Goal: Task Accomplishment & Management: Complete application form

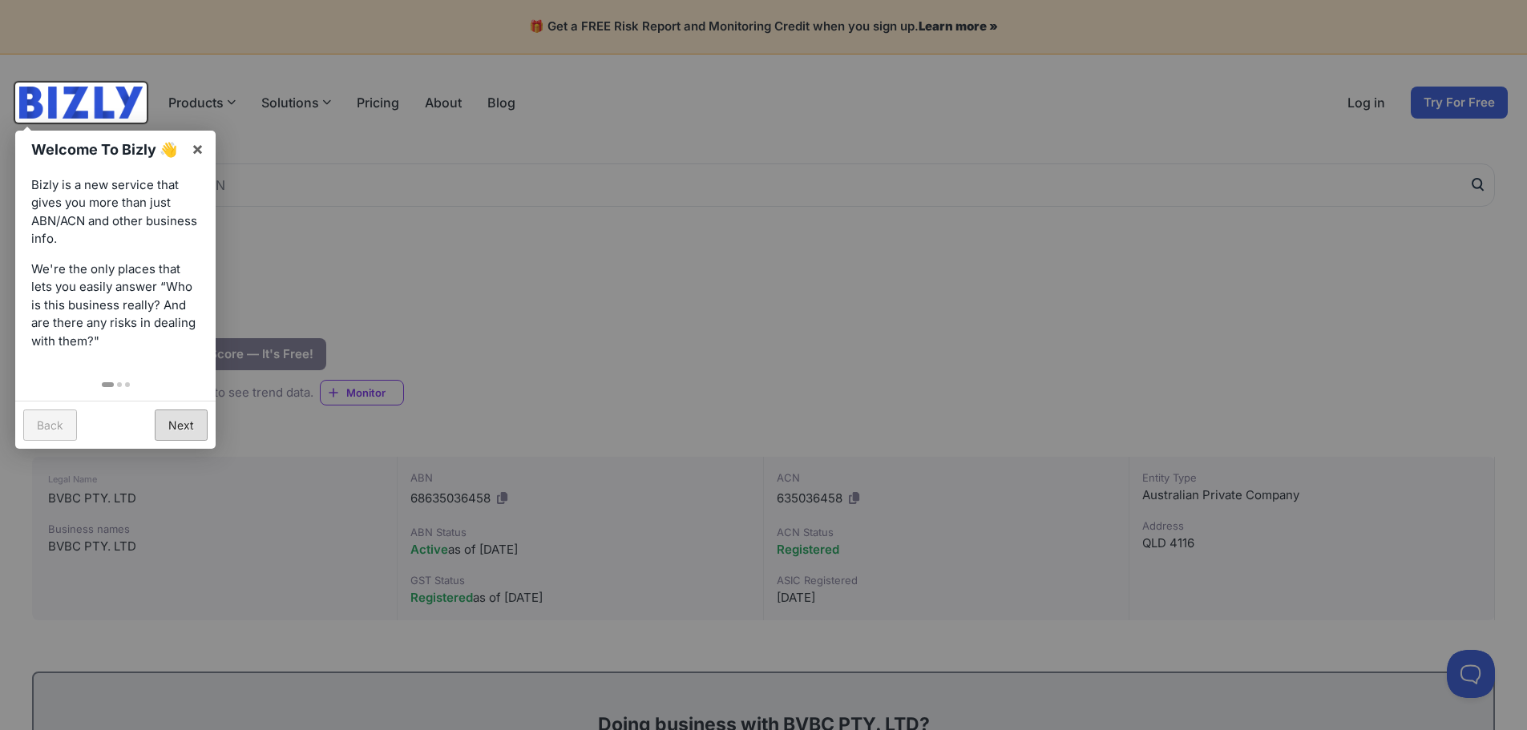
click at [184, 421] on link "Next" at bounding box center [181, 425] width 53 height 31
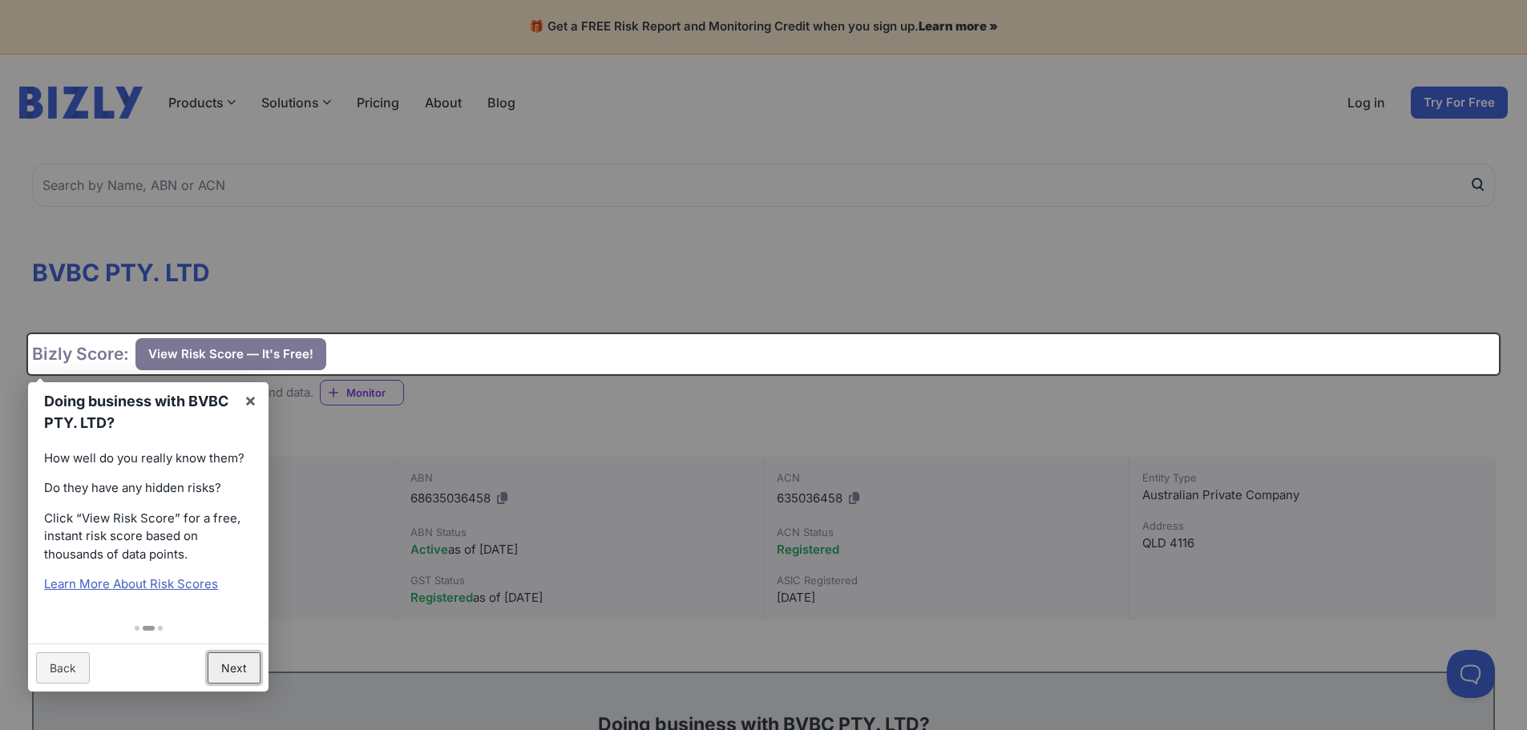
click at [230, 664] on link "Next" at bounding box center [234, 668] width 53 height 31
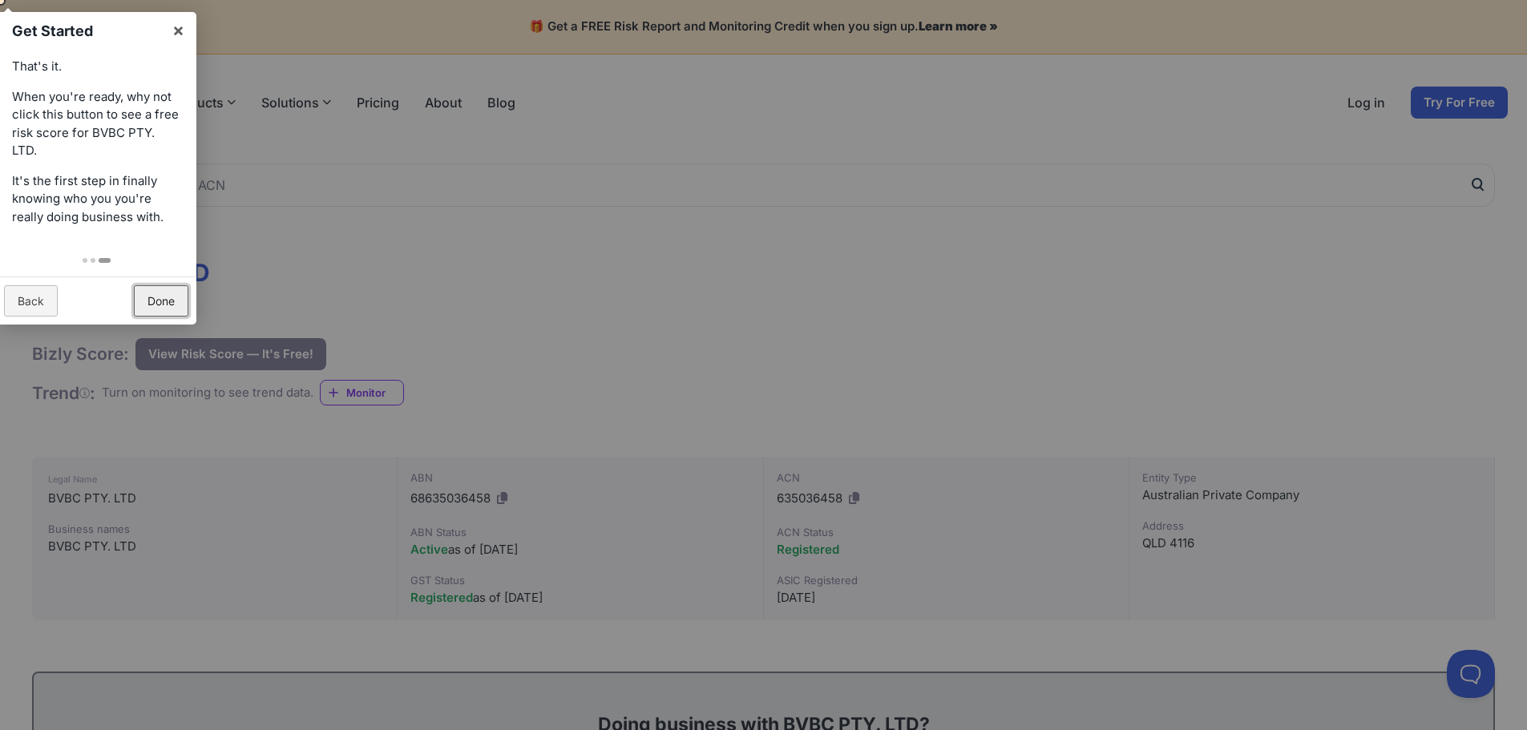
click at [157, 301] on link "Done" at bounding box center [161, 300] width 55 height 31
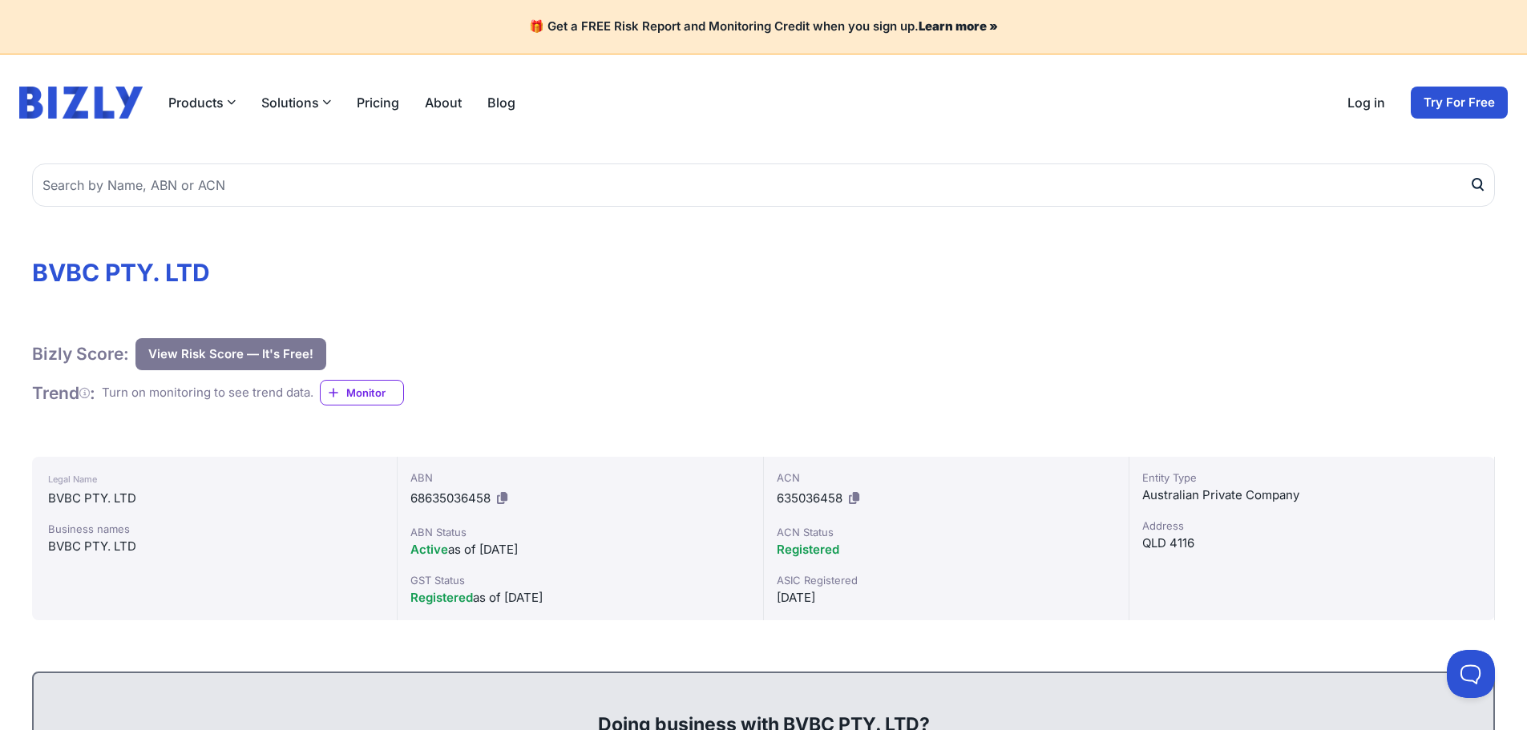
click at [194, 359] on button "View Risk Score — It's Free!" at bounding box center [230, 354] width 191 height 32
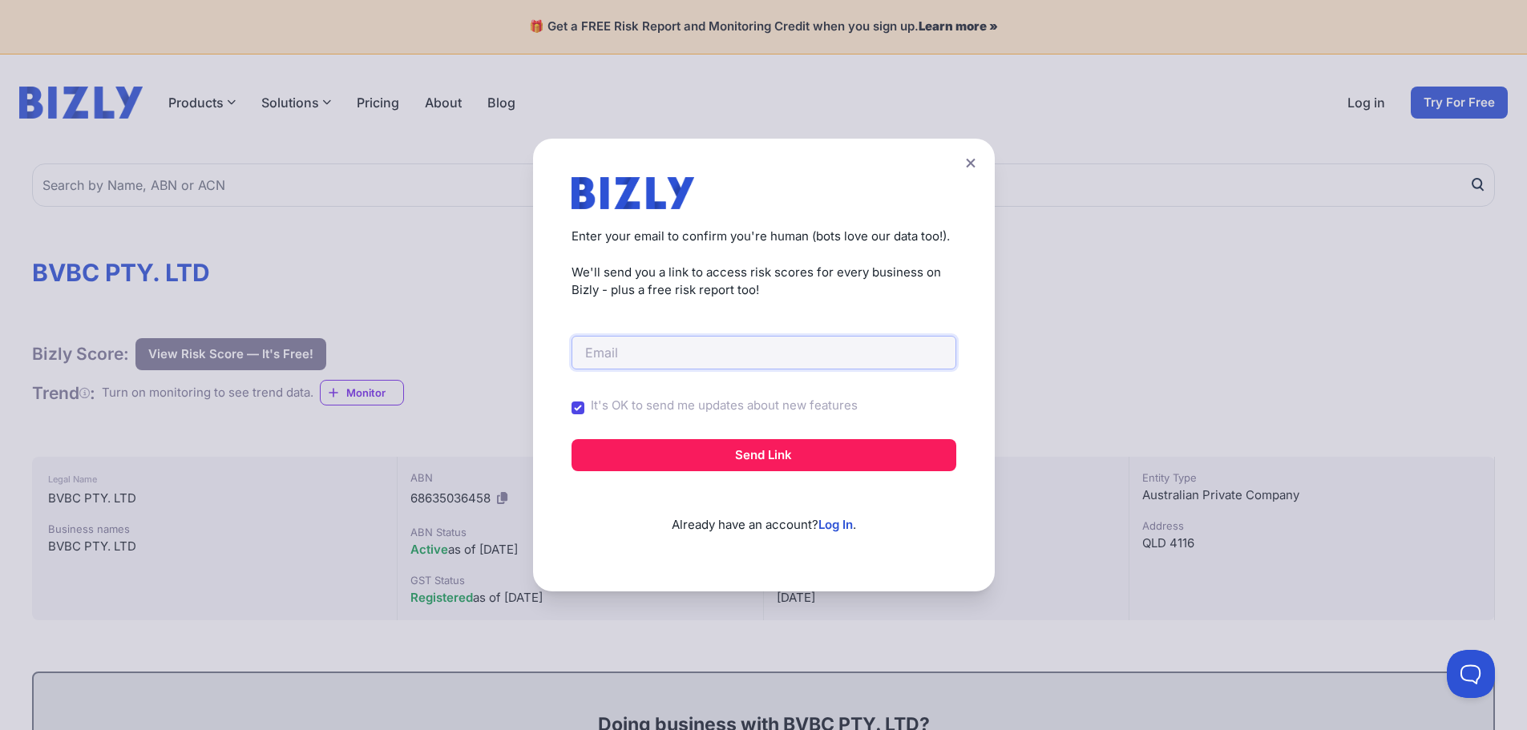
click at [700, 350] on input "email" at bounding box center [764, 353] width 385 height 34
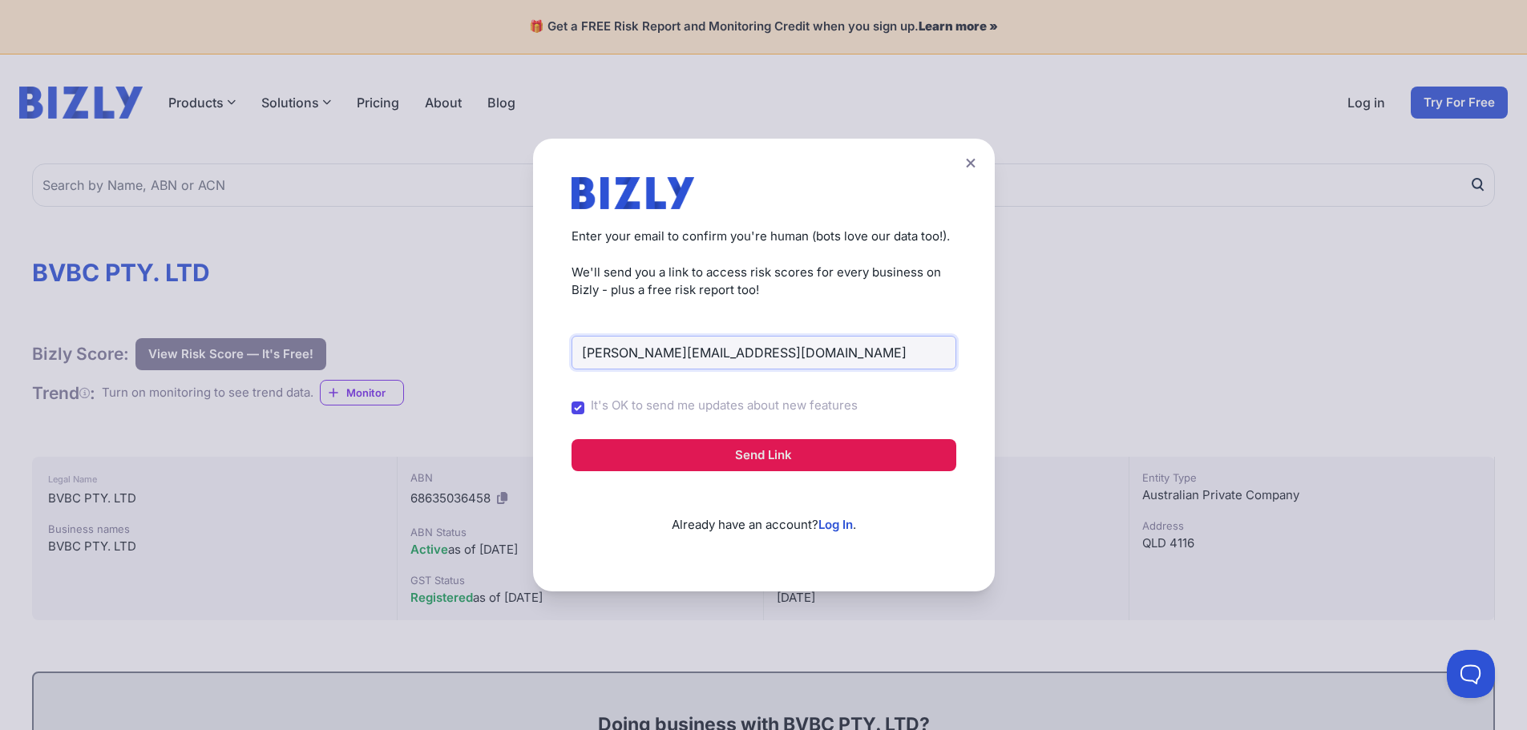
type input "yusuf.doger@hotmail.com"
click at [761, 452] on button "Send Link" at bounding box center [764, 455] width 385 height 32
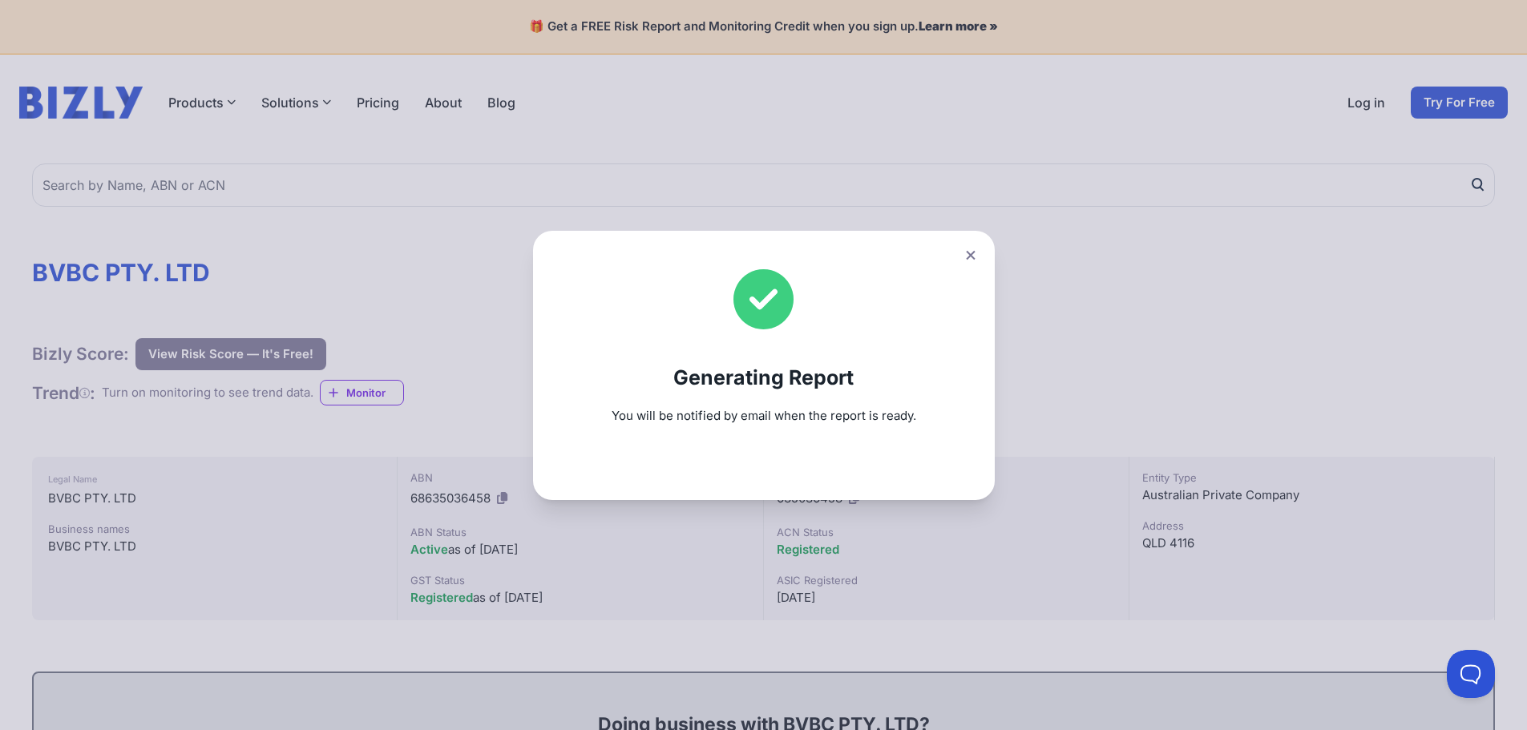
click at [974, 250] on icon at bounding box center [971, 255] width 10 height 10
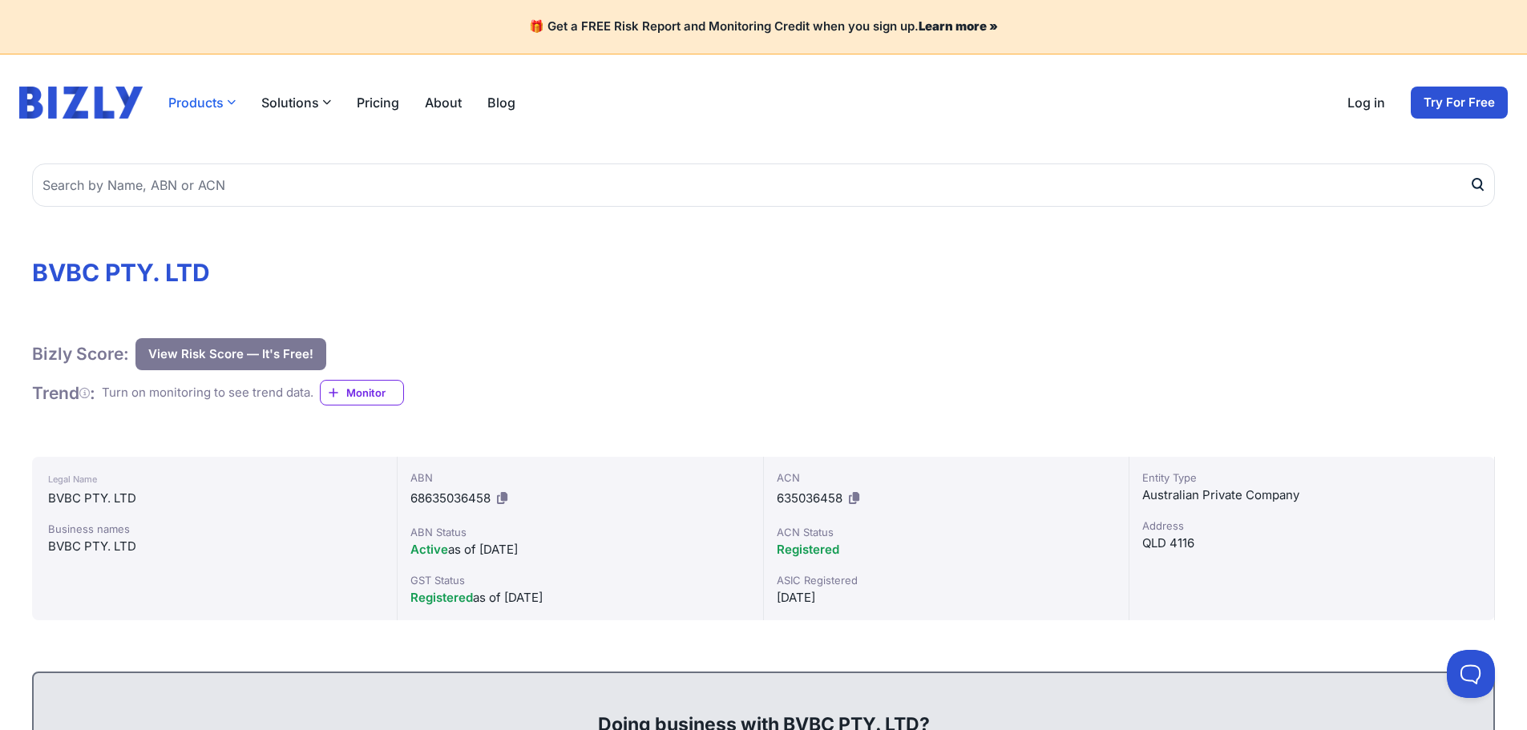
click at [216, 108] on button "Products" at bounding box center [201, 102] width 67 height 19
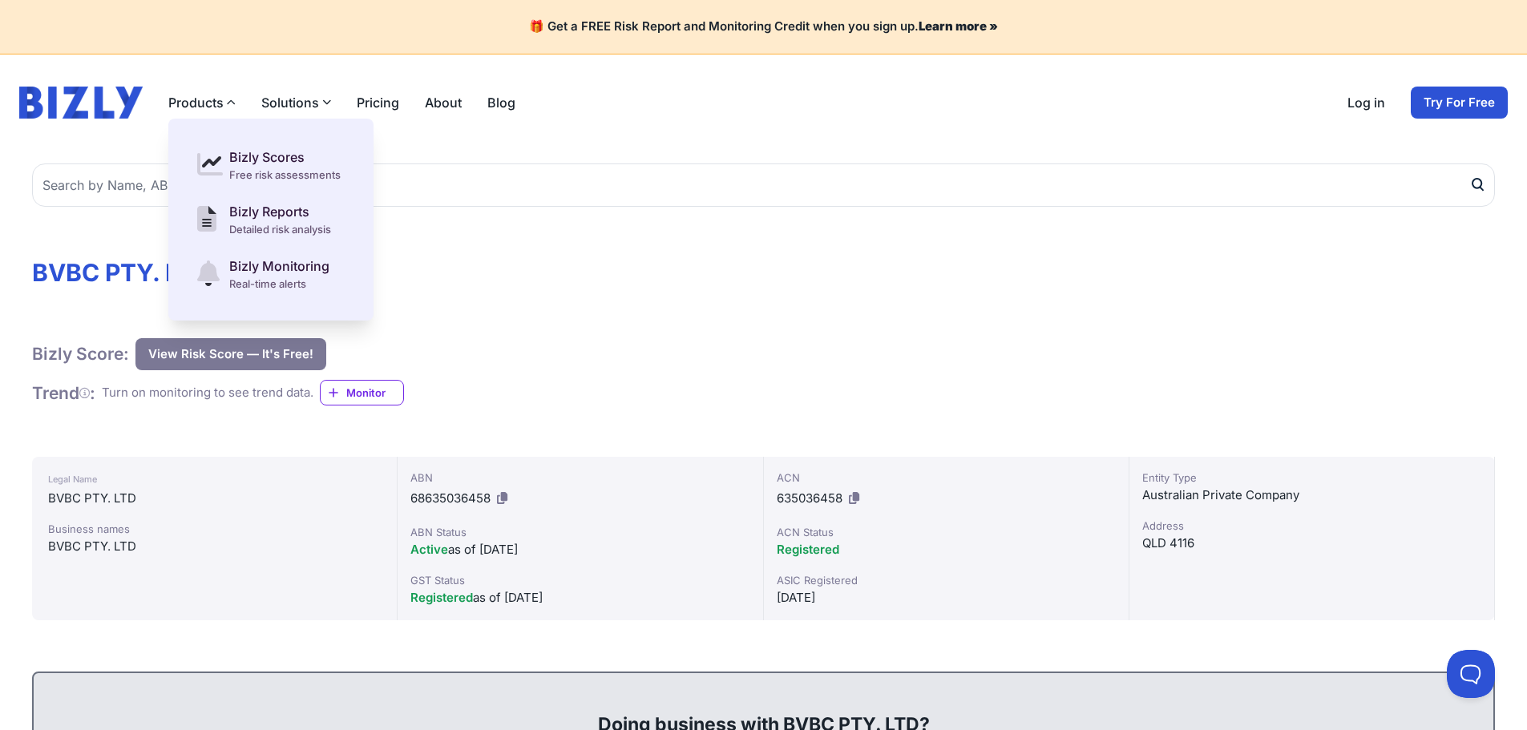
click at [313, 111] on button "Solutions" at bounding box center [296, 102] width 70 height 19
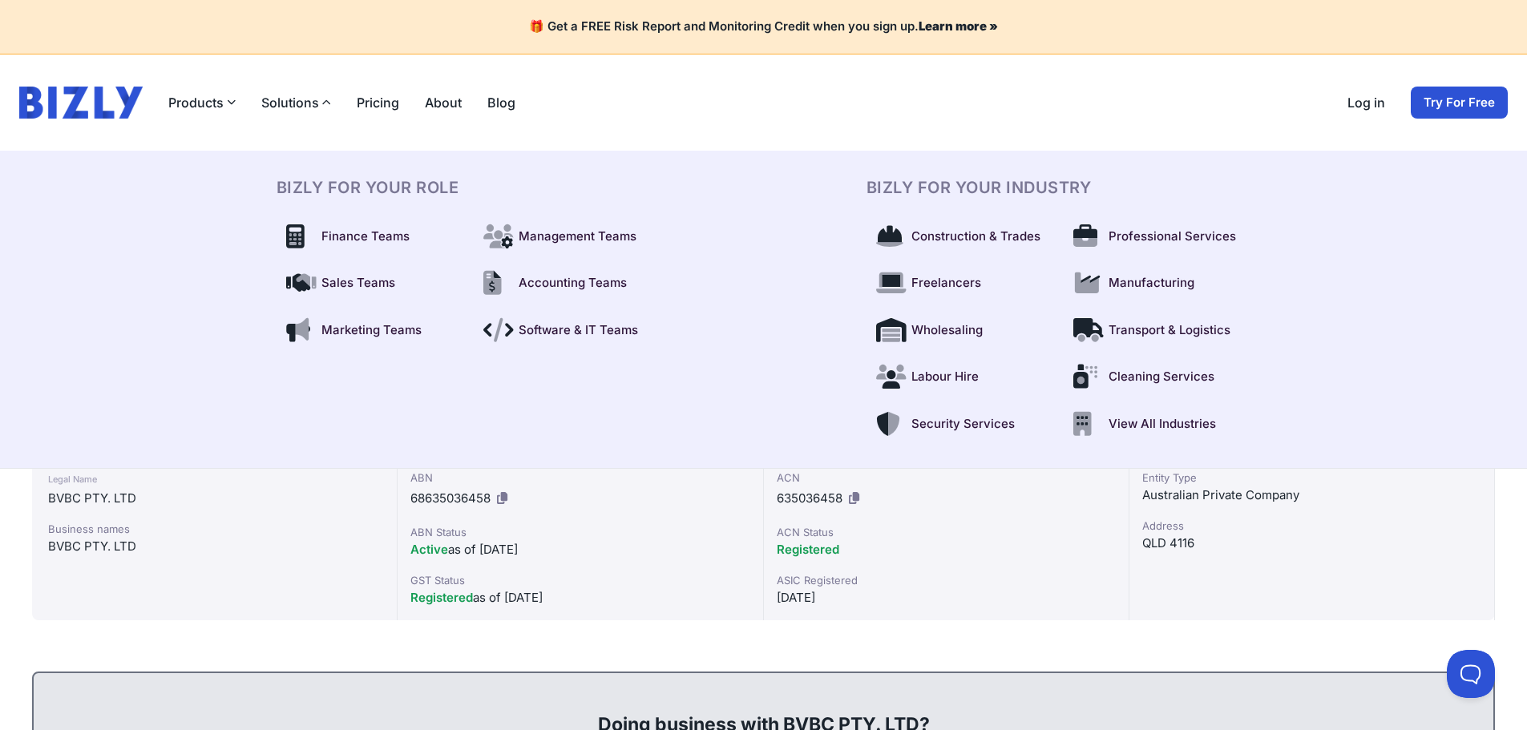
click at [366, 105] on link "Pricing" at bounding box center [378, 102] width 42 height 19
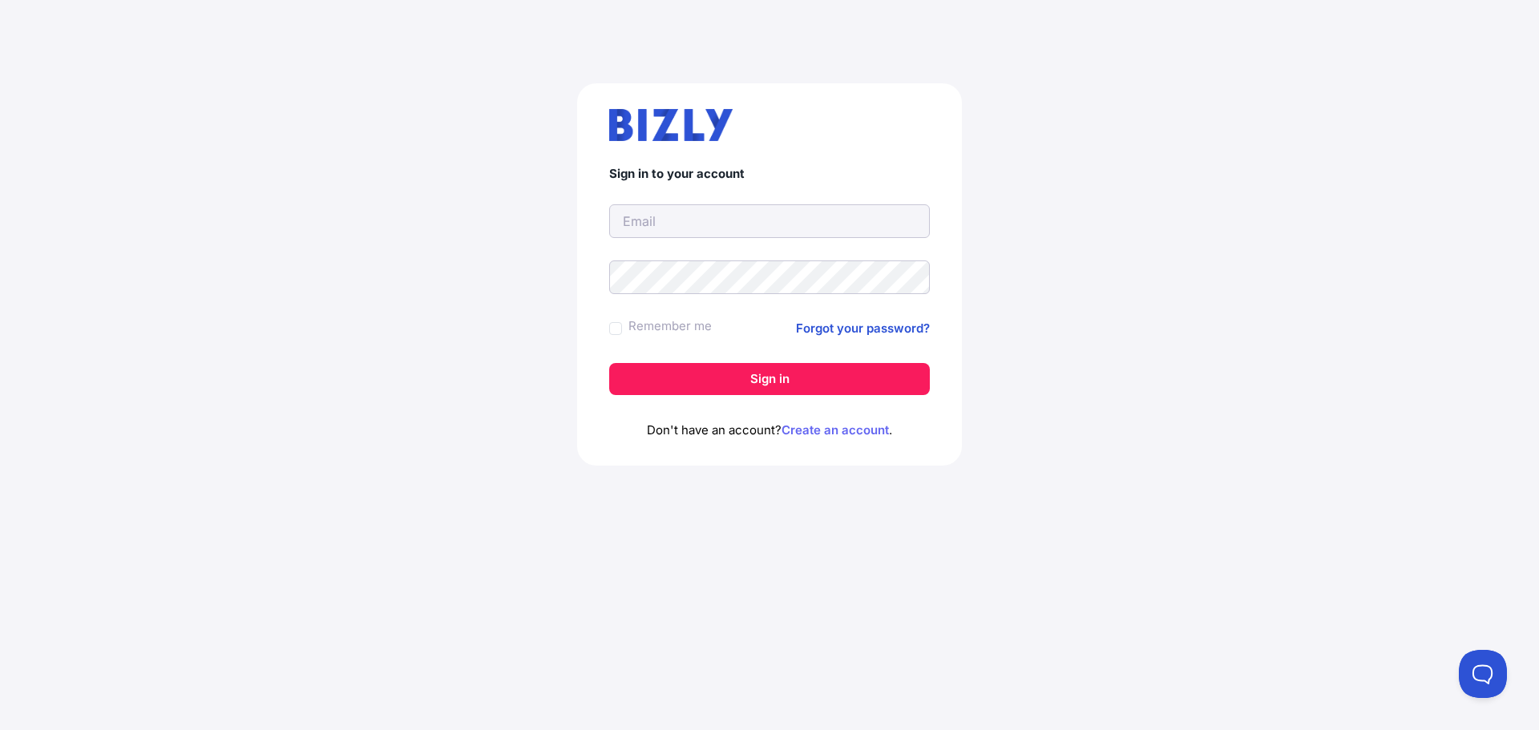
click at [831, 430] on link "Create an account" at bounding box center [835, 430] width 107 height 15
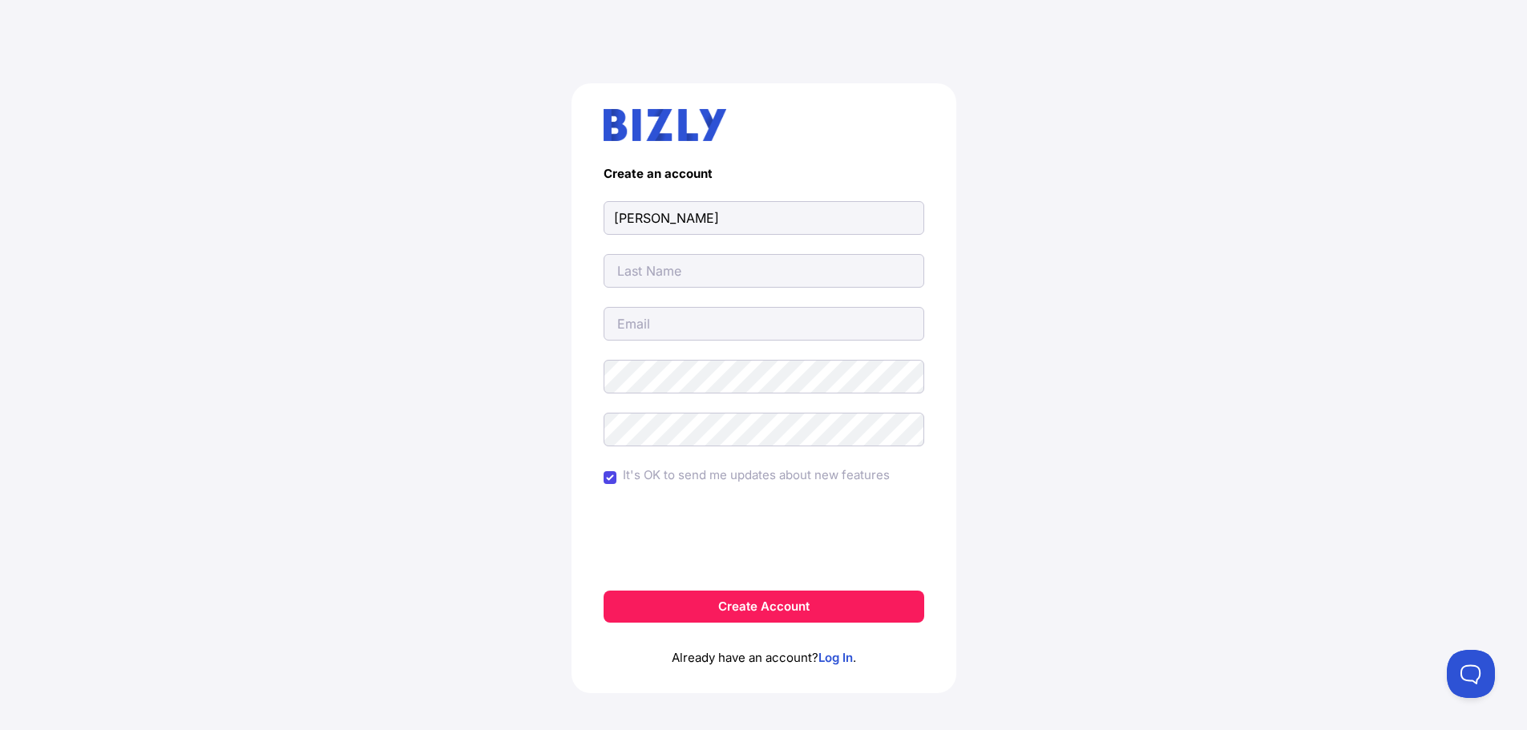
type input "[PERSON_NAME]"
type input "Doger"
type input "[PERSON_NAME][EMAIL_ADDRESS][DOMAIN_NAME]"
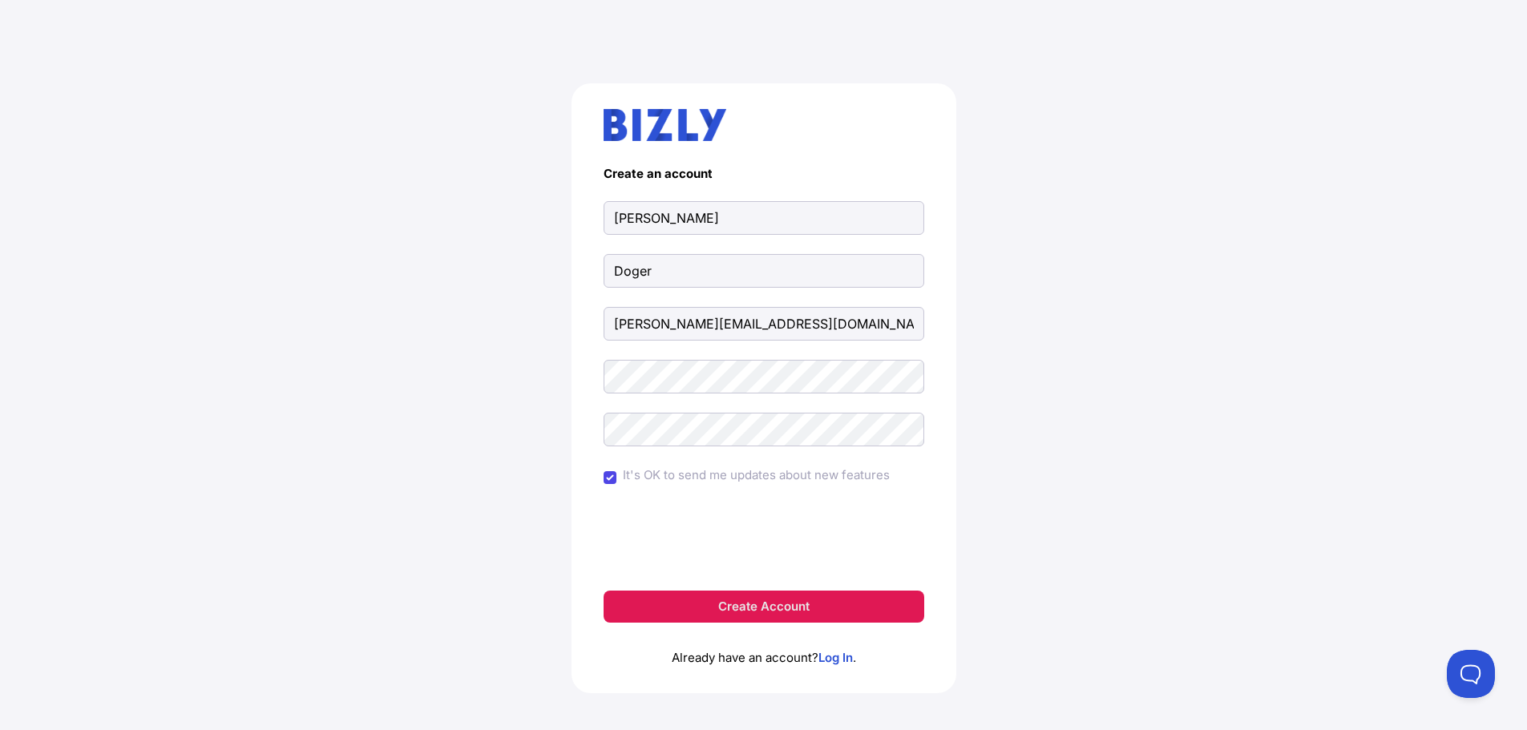
click at [684, 603] on button "Create Account" at bounding box center [764, 607] width 321 height 32
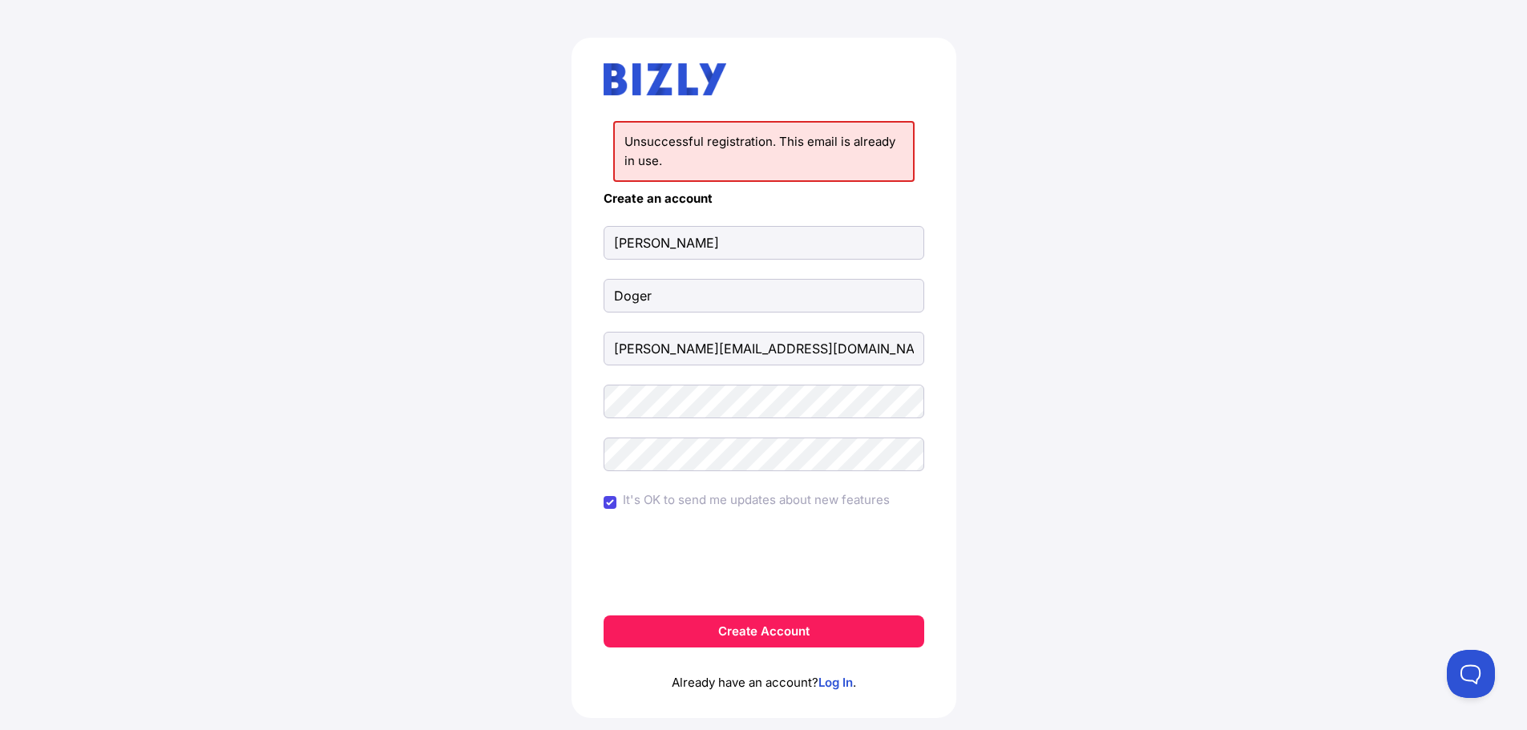
scroll to position [85, 0]
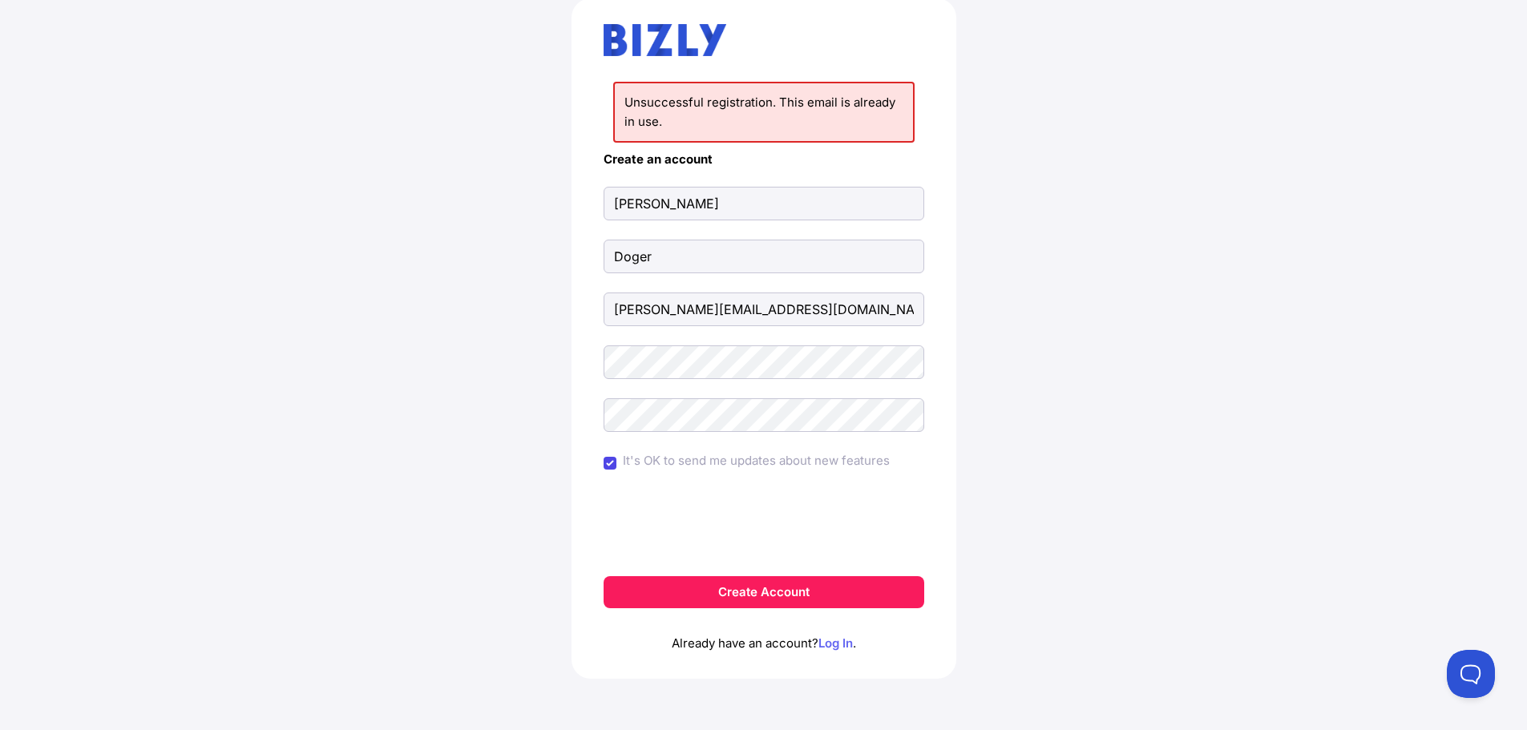
click at [835, 643] on link "Log In" at bounding box center [836, 643] width 34 height 15
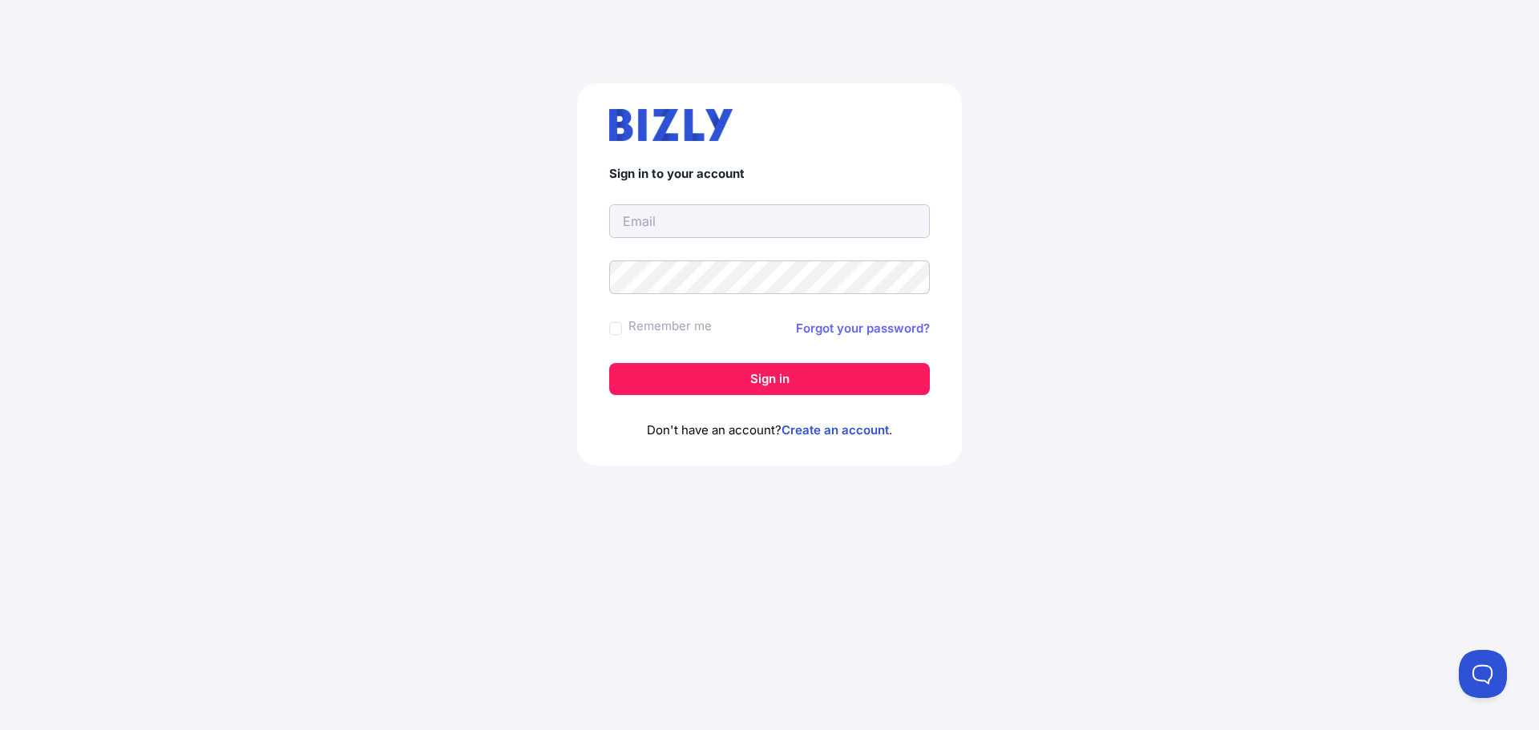
click at [867, 334] on link "Forgot your password?" at bounding box center [863, 328] width 134 height 19
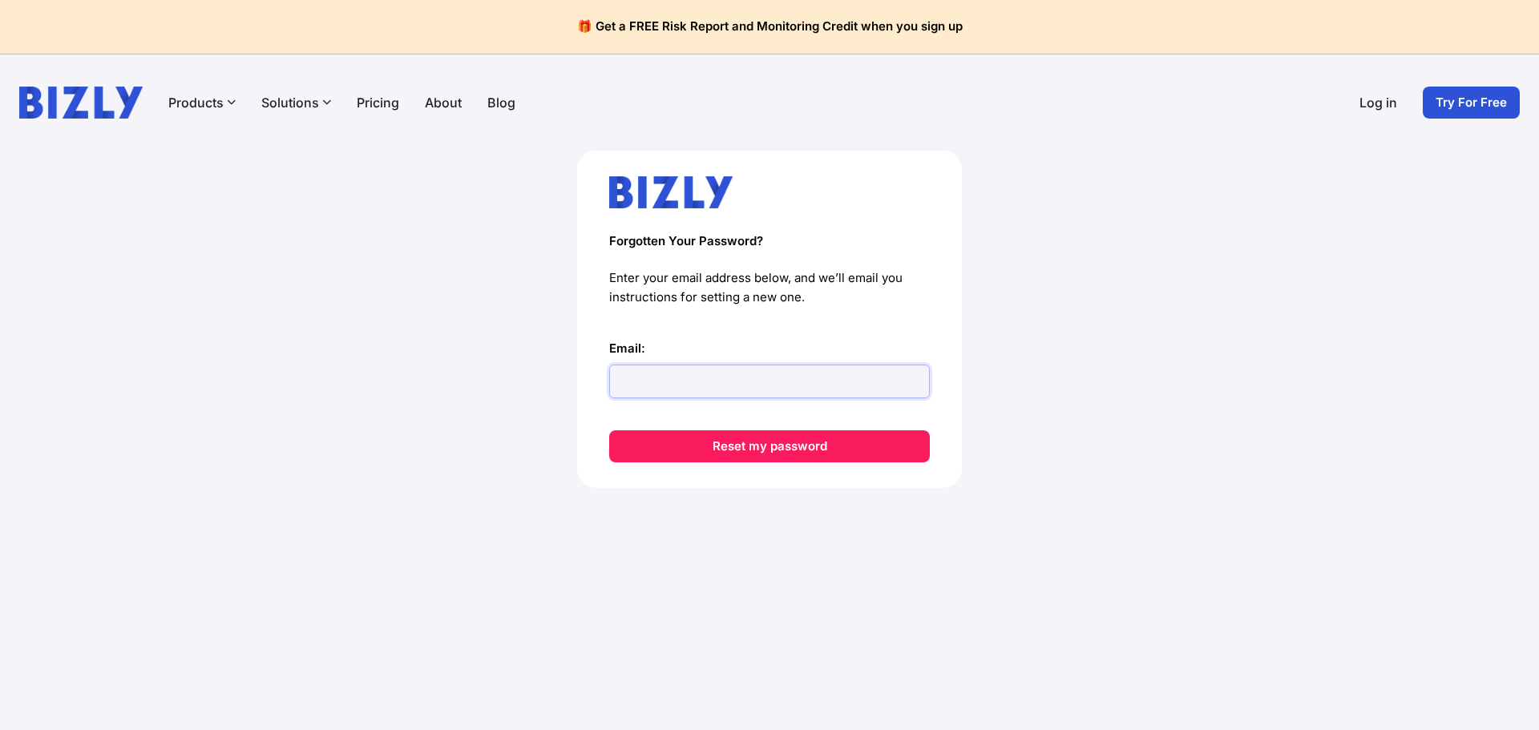
click at [665, 385] on input "Email:" at bounding box center [769, 382] width 321 height 34
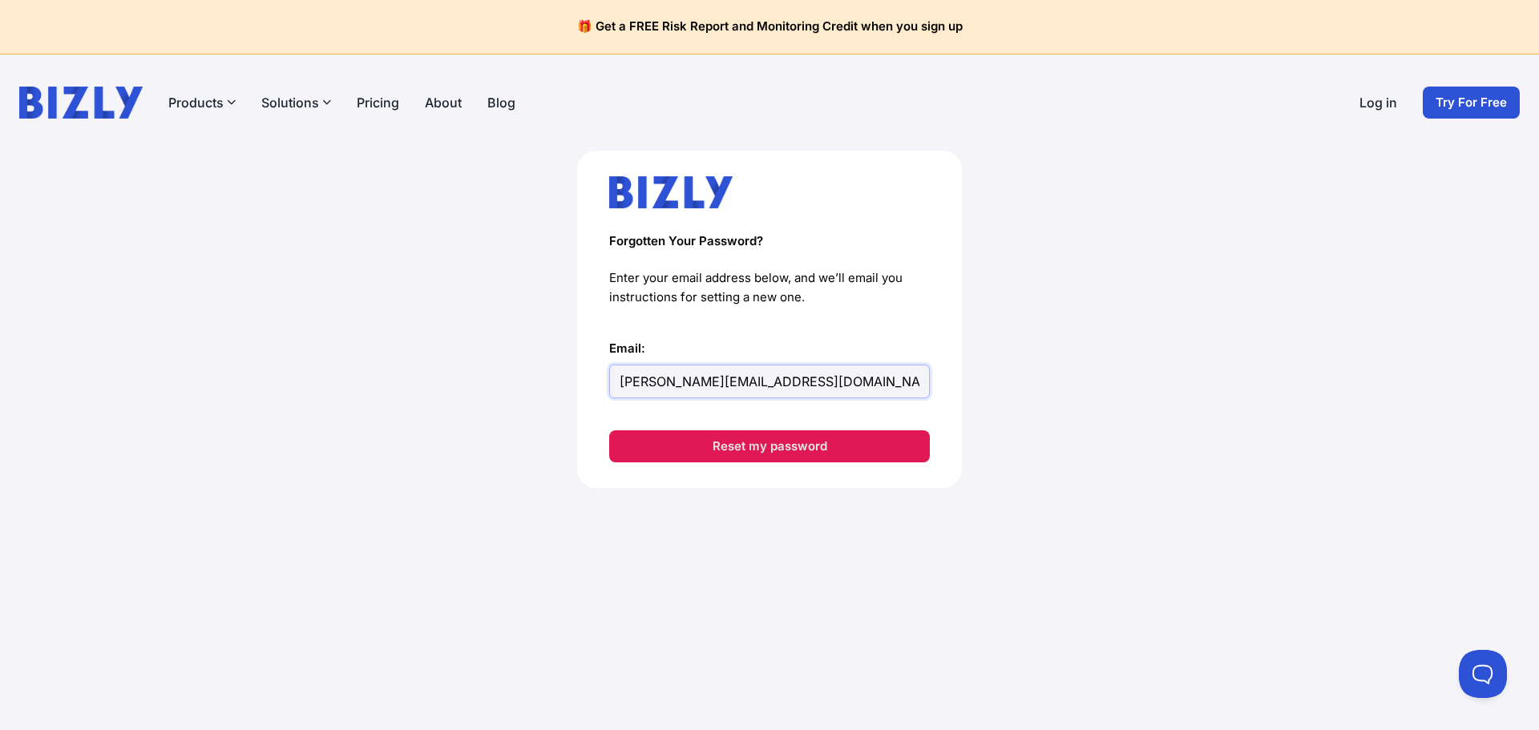
type input "yusuf.doger@hotmail.com"
click at [722, 448] on button "Reset my password" at bounding box center [769, 447] width 321 height 32
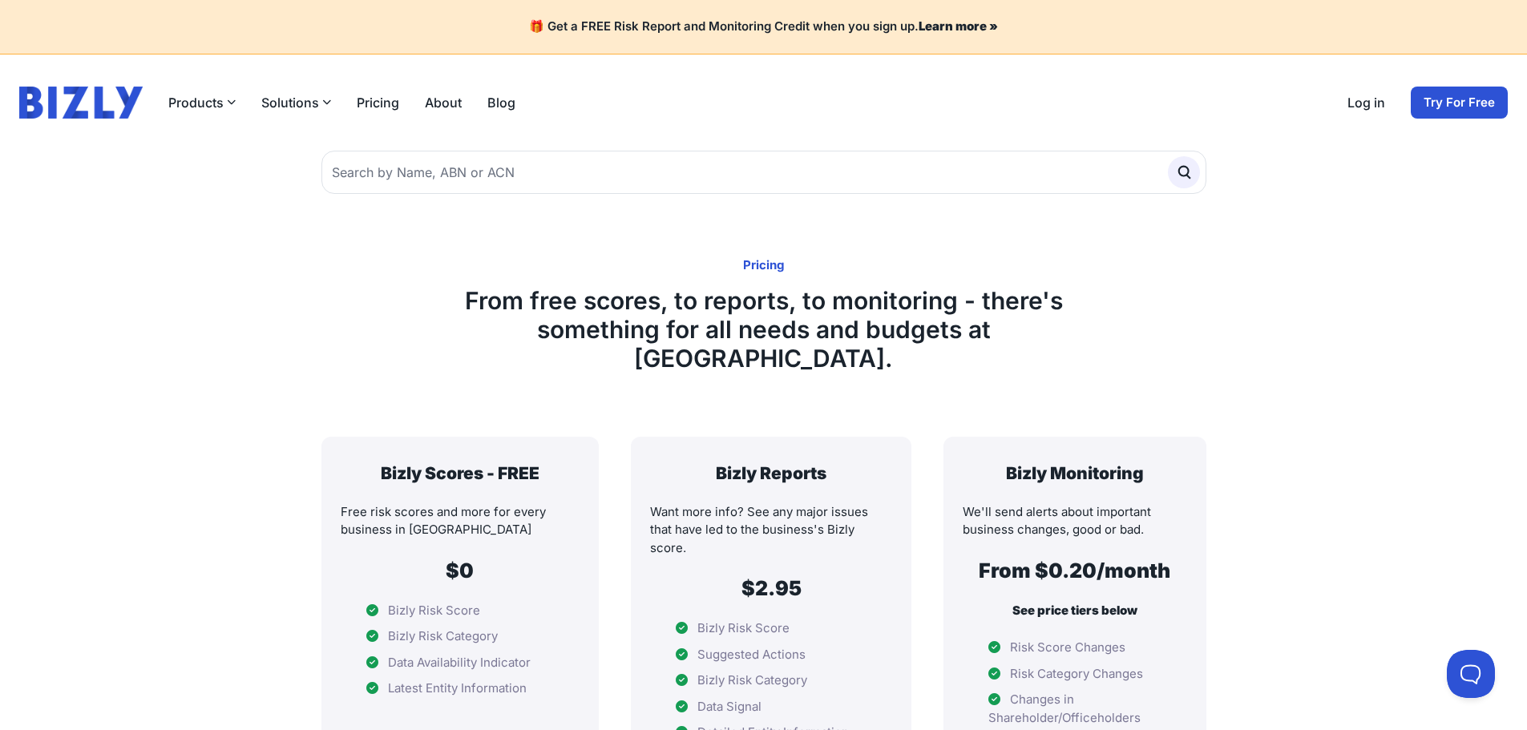
click at [491, 100] on link "Blog" at bounding box center [501, 102] width 28 height 19
